Goal: Find contact information: Find contact information

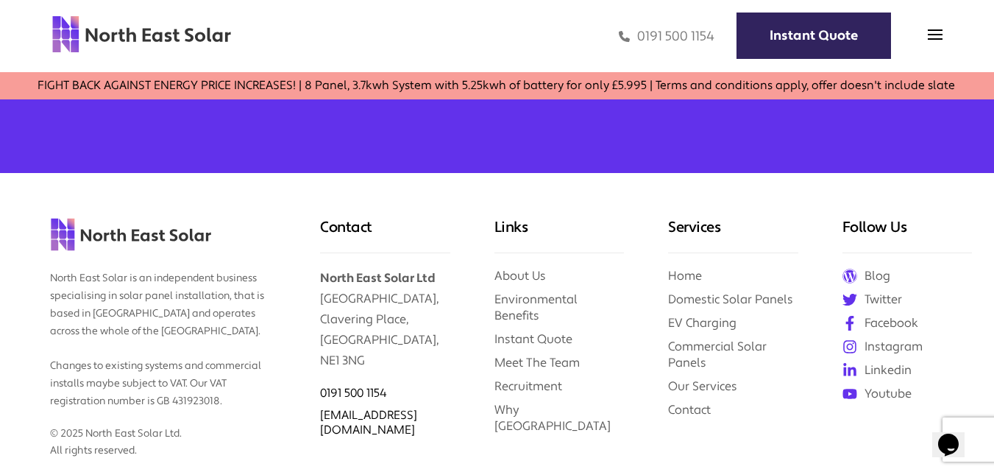
scroll to position [5862, 0]
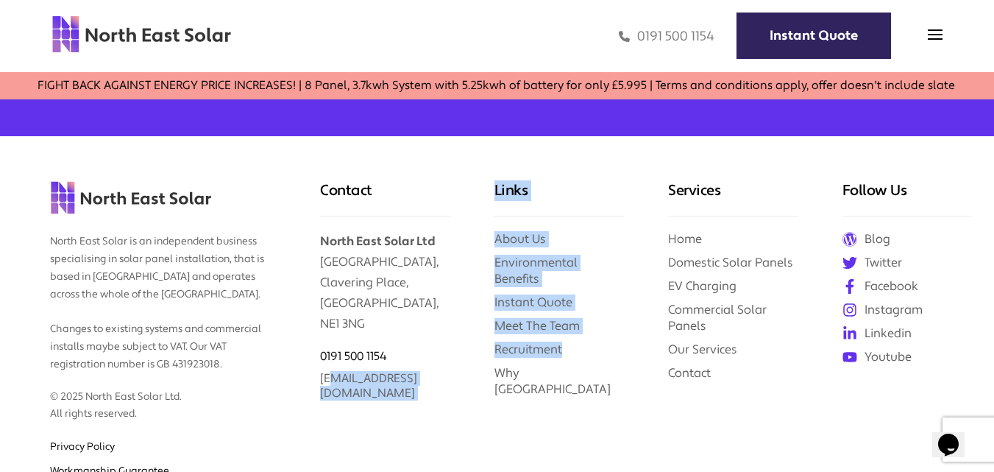
drag, startPoint x: 477, startPoint y: 344, endPoint x: 331, endPoint y: 344, distance: 145.7
click at [331, 344] on div "North East Solar is an independent business specialising in solar panel install…" at bounding box center [497, 388] width 994 height 504
click at [361, 379] on div "Contact North East Solar Ltd [GEOGRAPHIC_DATA] 0191 500 1154 [EMAIL_ADDRESS][DO…" at bounding box center [385, 388] width 174 height 504
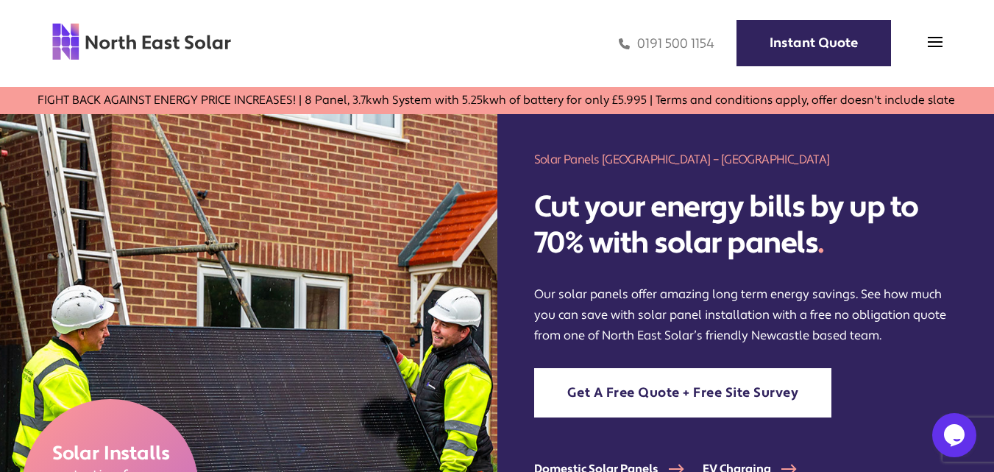
scroll to position [6105, 0]
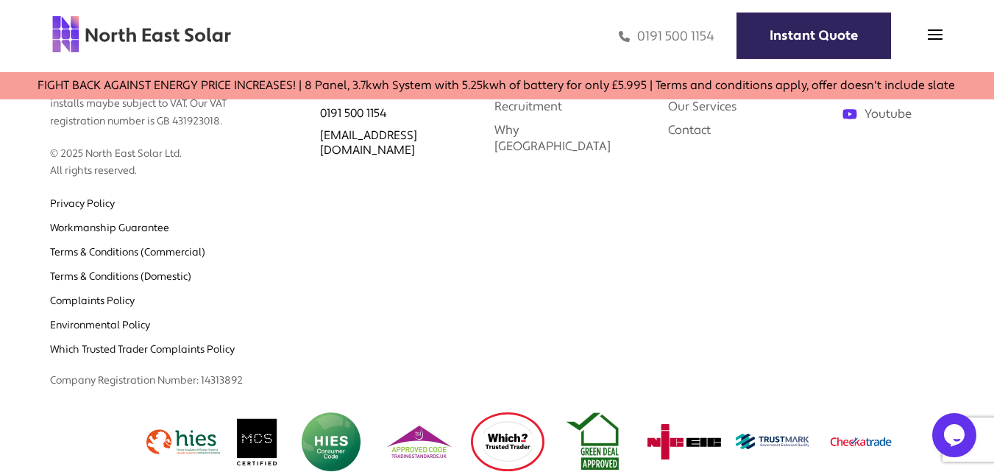
drag, startPoint x: 997, startPoint y: 35, endPoint x: 6, endPoint y: 13, distance: 991.3
click at [940, 35] on img at bounding box center [935, 34] width 15 height 15
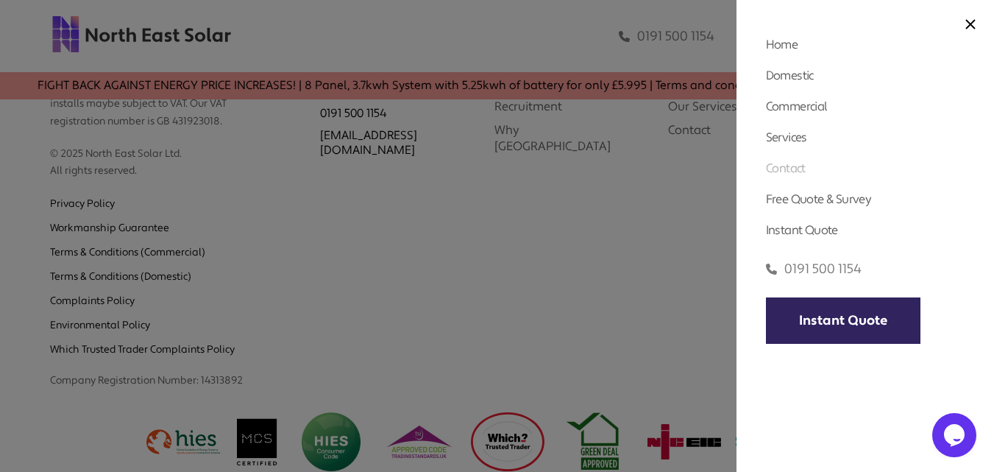
click at [800, 168] on link "Contact" at bounding box center [786, 167] width 40 height 15
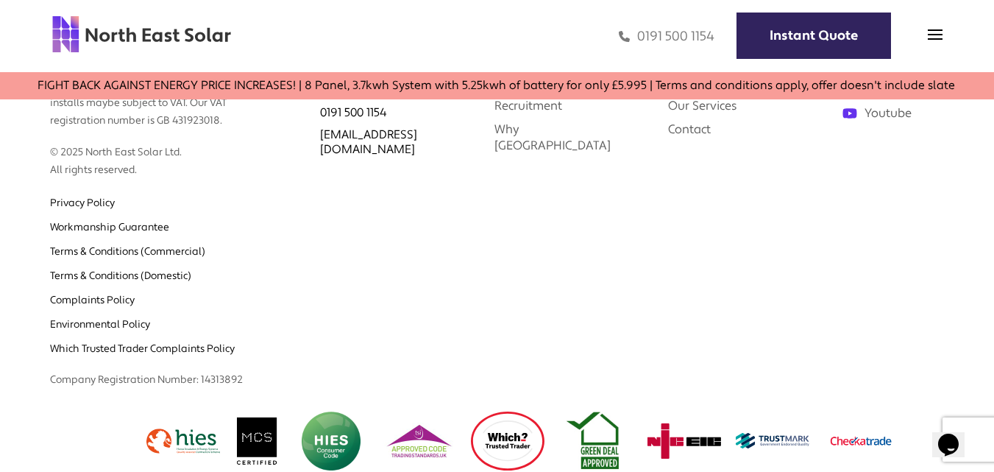
scroll to position [1806, 0]
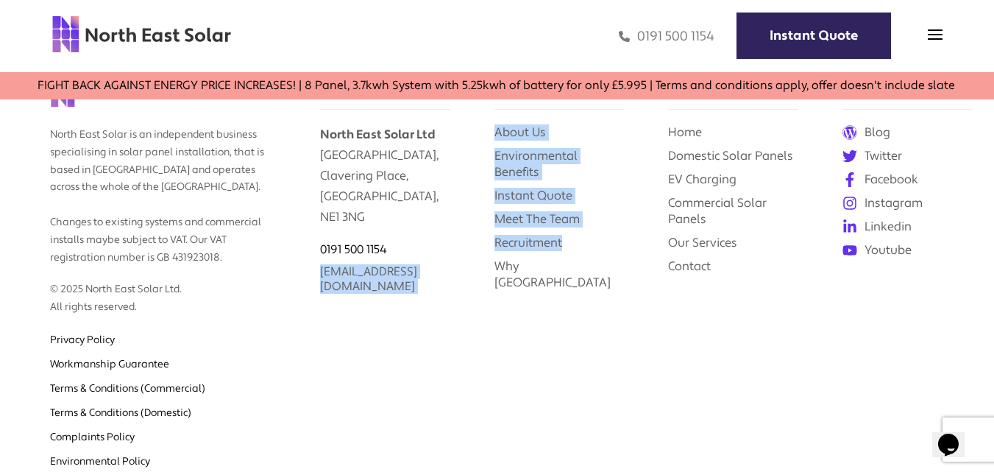
drag, startPoint x: 475, startPoint y: 302, endPoint x: 320, endPoint y: 305, distance: 154.5
click at [320, 305] on div "North East Solar is an independent business specialising in solar panel install…" at bounding box center [497, 281] width 994 height 504
copy div "info@northeastsolar.co.uk Links About Us Environmental Benefits Instant Quote M…"
